Goal: Check status: Check status

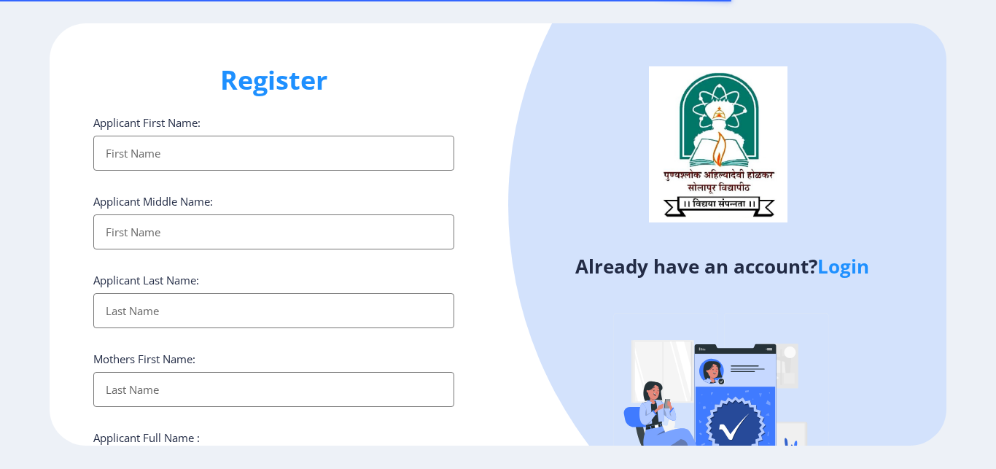
select select
click at [834, 268] on link "Login" at bounding box center [844, 266] width 52 height 26
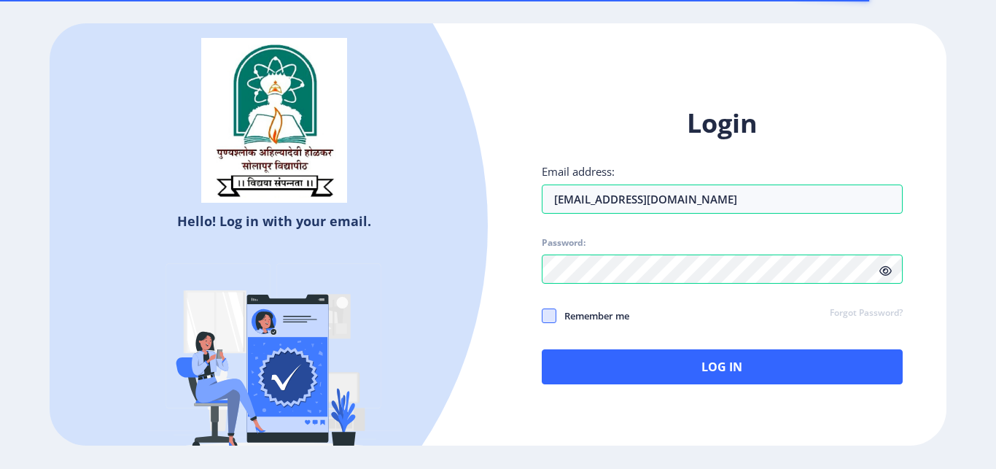
click at [555, 317] on span at bounding box center [549, 315] width 15 height 15
click at [543, 317] on input "Remember me" at bounding box center [542, 316] width 1 height 1
checkbox input "true"
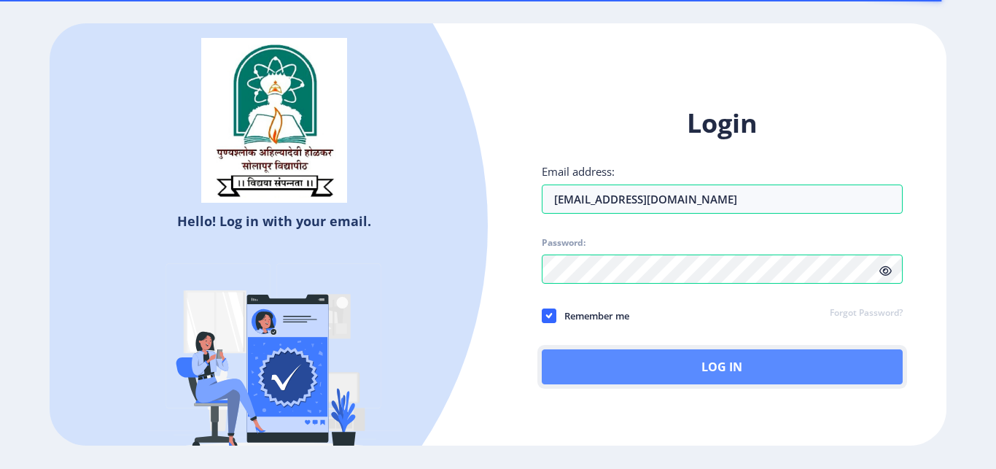
click at [599, 352] on button "Log In" at bounding box center [722, 366] width 361 height 35
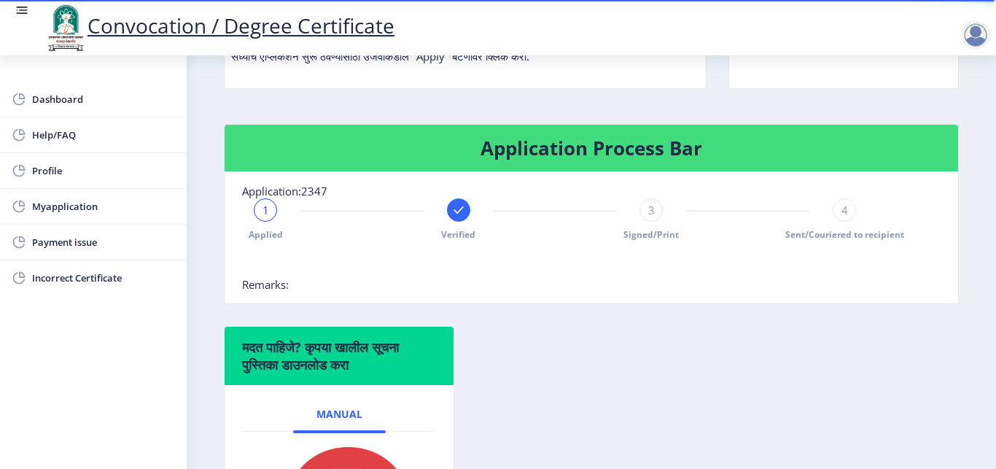
scroll to position [276, 0]
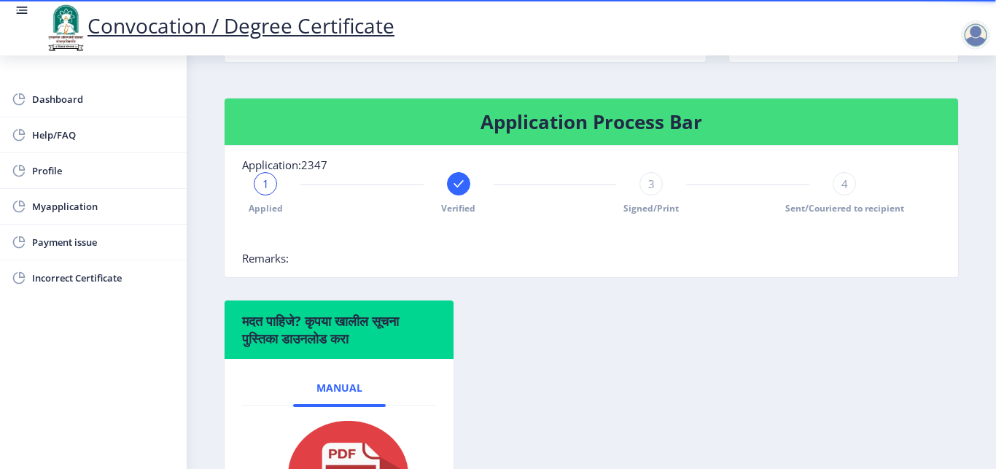
click at [531, 251] on div at bounding box center [555, 236] width 626 height 29
click at [452, 195] on div at bounding box center [458, 183] width 23 height 23
click at [480, 273] on nb-card-body "Application:2347 Applied 2 Verified 3 Signed/Print 4 Sent/Couriered to recipien…" at bounding box center [592, 211] width 734 height 131
click at [461, 195] on div "2" at bounding box center [458, 183] width 23 height 23
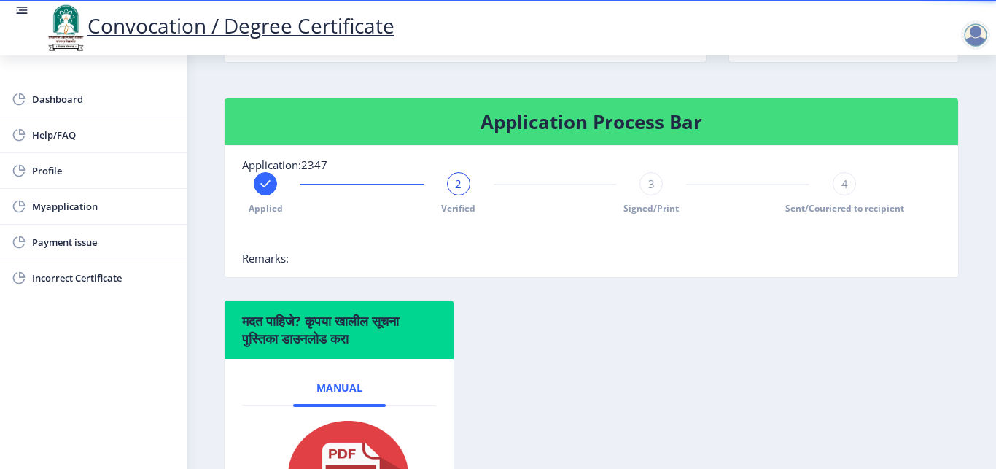
click at [458, 195] on div "2" at bounding box center [458, 183] width 23 height 23
click at [258, 191] on rect at bounding box center [265, 183] width 15 height 15
click at [640, 196] on div "3 Signed/Print" at bounding box center [651, 193] width 23 height 42
click at [648, 191] on span "3" at bounding box center [651, 183] width 7 height 15
click at [648, 195] on div "3" at bounding box center [651, 183] width 23 height 23
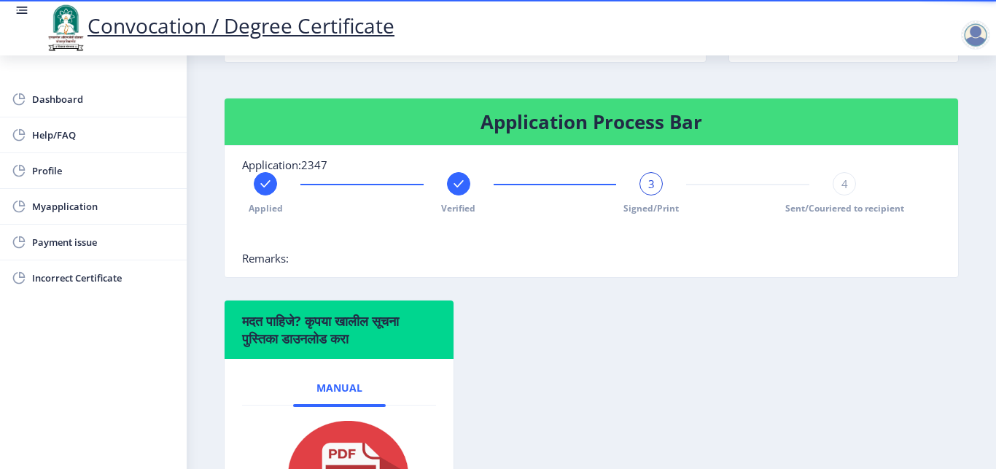
click at [842, 191] on span "4" at bounding box center [845, 183] width 7 height 15
click at [737, 238] on div at bounding box center [555, 236] width 626 height 29
click at [737, 243] on div at bounding box center [555, 236] width 626 height 29
click at [833, 195] on div "4" at bounding box center [844, 183] width 23 height 23
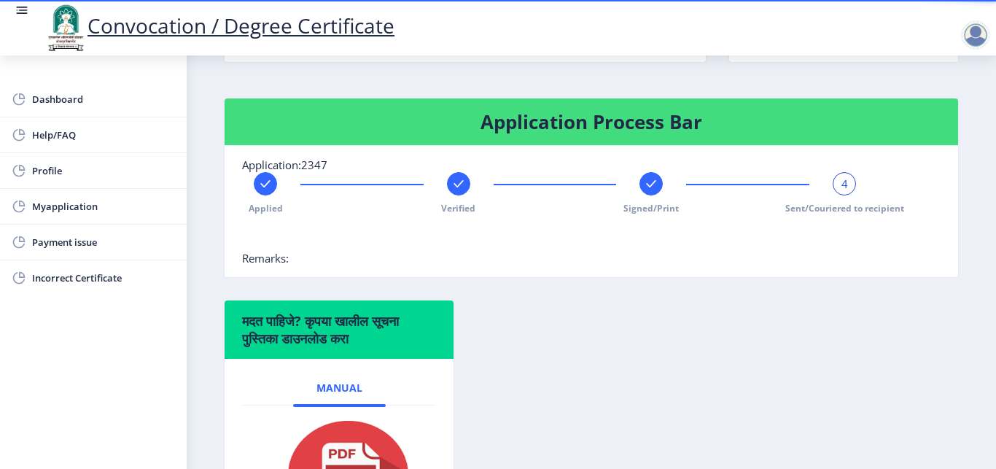
click at [842, 191] on span "4" at bounding box center [845, 183] width 7 height 15
click at [785, 214] on span "Sent/Couriered to recipient" at bounding box center [844, 208] width 119 height 12
click at [853, 195] on div "Applied Verified Signed/Print 4 Sent/Couriered to recipient" at bounding box center [555, 193] width 626 height 42
click at [842, 191] on span "4" at bounding box center [845, 183] width 7 height 15
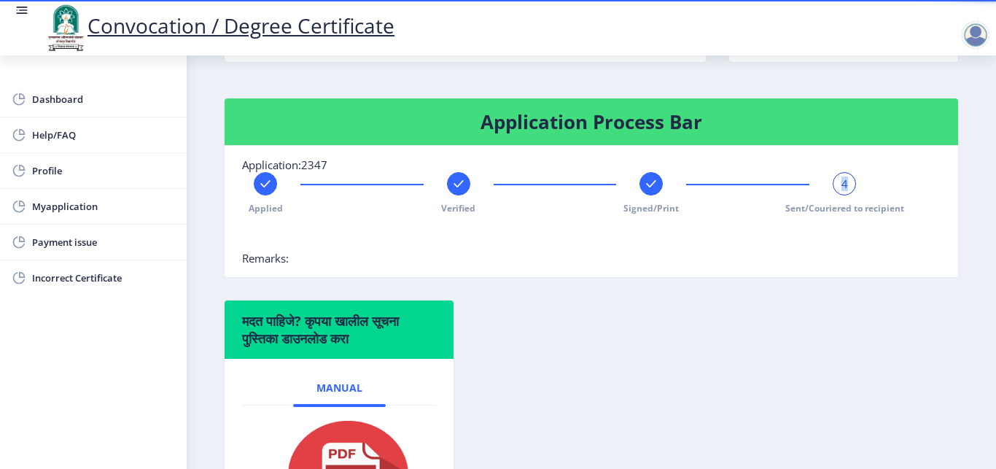
click at [842, 191] on span "4" at bounding box center [845, 183] width 7 height 15
click at [800, 208] on div "Applied Verified Signed/Print 4 Sent/Couriered to recipient" at bounding box center [555, 193] width 626 height 42
click at [726, 212] on div "Applied Verified Signed/Print 4 Sent/Couriered to recipient" at bounding box center [555, 193] width 626 height 42
click at [842, 191] on span "4" at bounding box center [845, 183] width 7 height 15
click at [755, 214] on div "Applied Verified Signed/Print 4 Sent/Couriered to recipient" at bounding box center [555, 193] width 626 height 42
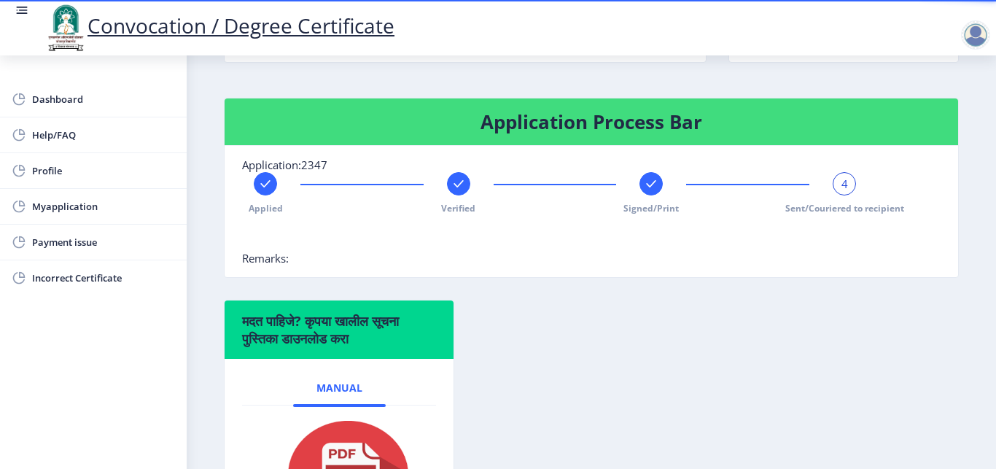
click at [644, 191] on rect at bounding box center [651, 183] width 15 height 15
click at [648, 191] on span "3" at bounding box center [651, 183] width 7 height 15
click at [837, 191] on rect at bounding box center [844, 183] width 15 height 15
click at [837, 195] on div "4" at bounding box center [844, 183] width 23 height 23
click at [644, 191] on rect at bounding box center [651, 183] width 15 height 15
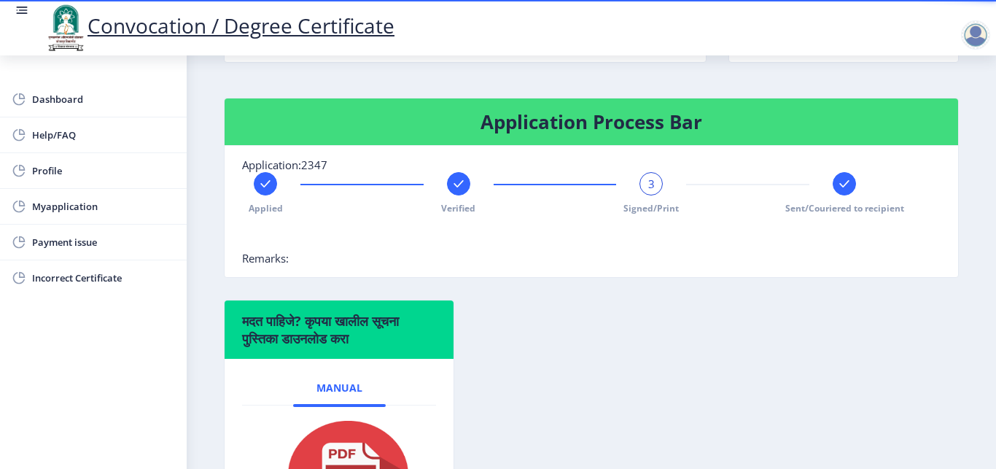
click at [839, 191] on rect at bounding box center [844, 183] width 15 height 15
click at [640, 195] on div at bounding box center [651, 183] width 23 height 23
click at [648, 192] on div "3" at bounding box center [651, 183] width 23 height 23
click at [647, 194] on div "3" at bounding box center [651, 183] width 23 height 23
click at [648, 191] on span "3" at bounding box center [651, 183] width 7 height 15
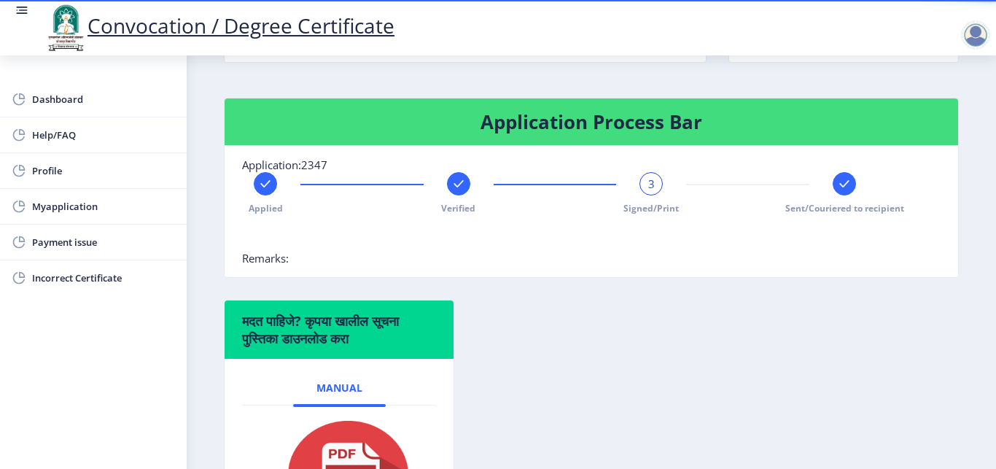
click at [837, 191] on rect at bounding box center [844, 183] width 15 height 15
click at [837, 193] on div "4" at bounding box center [844, 183] width 23 height 23
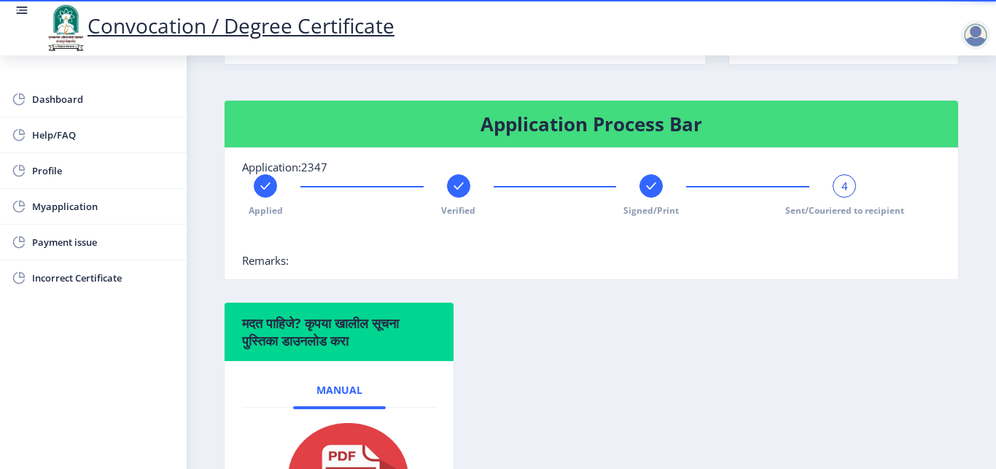
scroll to position [271, 0]
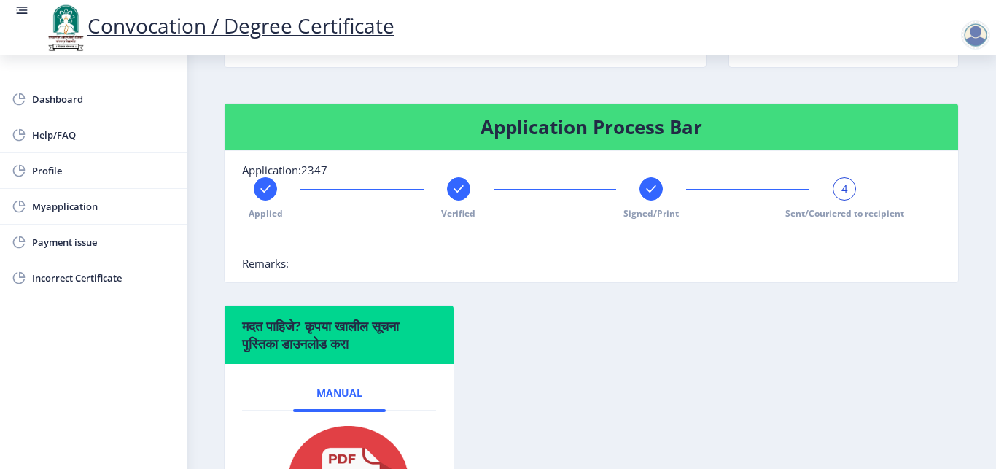
click at [648, 251] on div at bounding box center [555, 241] width 626 height 29
